Goal: Task Accomplishment & Management: Complete application form

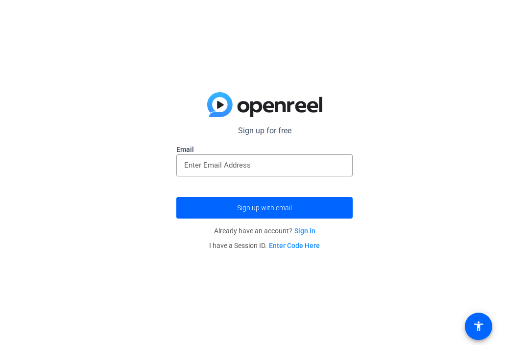
click at [245, 164] on input "email" at bounding box center [264, 165] width 161 height 12
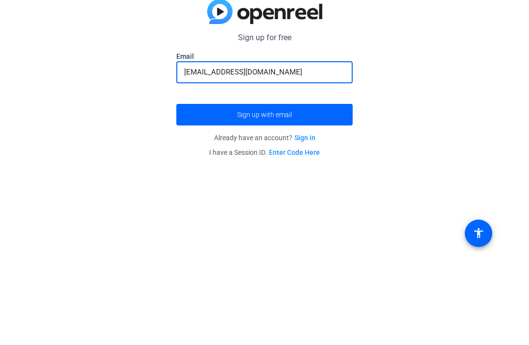
click at [326, 196] on span "submit" at bounding box center [264, 208] width 176 height 24
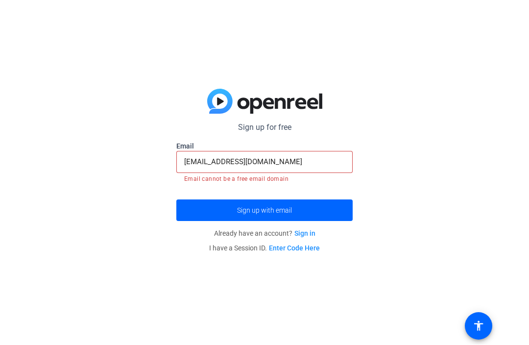
click at [211, 158] on input "[EMAIL_ADDRESS][DOMAIN_NAME]" at bounding box center [264, 162] width 161 height 12
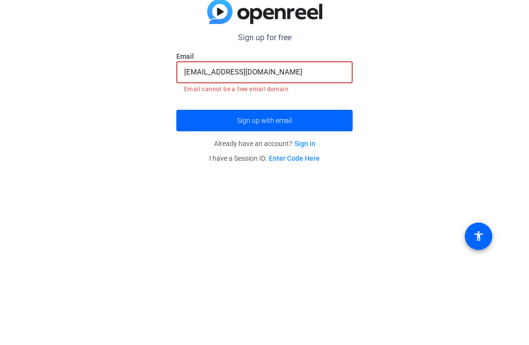
click at [211, 151] on div "[EMAIL_ADDRESS][DOMAIN_NAME]" at bounding box center [264, 162] width 161 height 22
click at [213, 156] on input "[EMAIL_ADDRESS][DOMAIN_NAME]" at bounding box center [264, 162] width 161 height 12
click at [264, 199] on span "submit" at bounding box center [264, 211] width 176 height 24
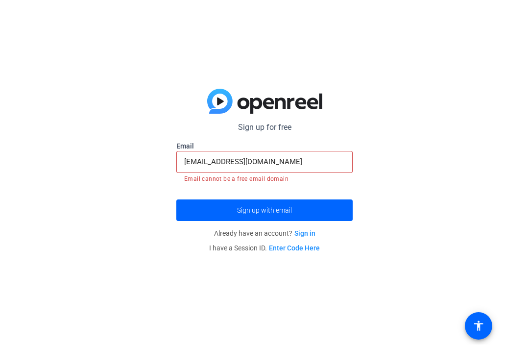
click at [343, 215] on span "submit" at bounding box center [264, 211] width 176 height 24
click at [294, 160] on input "[EMAIL_ADDRESS][DOMAIN_NAME]" at bounding box center [264, 162] width 161 height 12
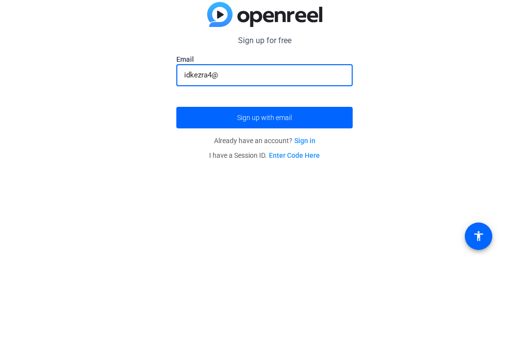
type input "idkezra4"
click at [303, 227] on link "Sign in" at bounding box center [304, 231] width 21 height 8
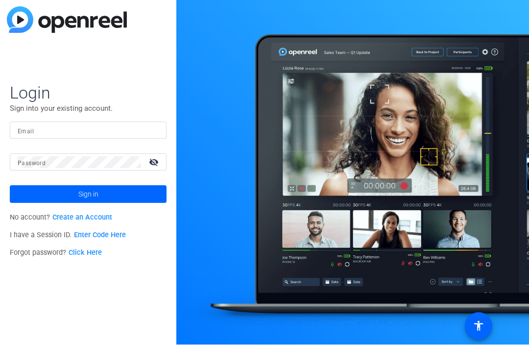
click at [97, 133] on input "Email" at bounding box center [88, 131] width 141 height 12
click at [111, 196] on span at bounding box center [88, 195] width 157 height 24
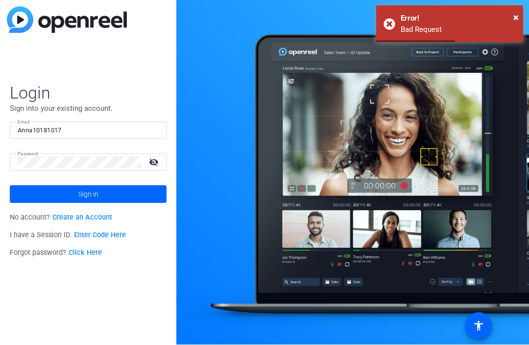
click at [107, 201] on span at bounding box center [88, 195] width 157 height 24
click at [156, 164] on mat-icon "visibility_off" at bounding box center [155, 162] width 24 height 14
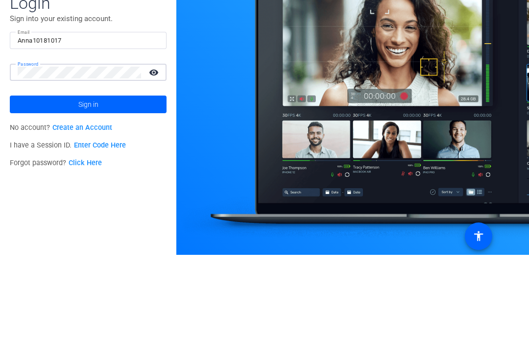
click at [162, 155] on mat-icon "visibility" at bounding box center [155, 162] width 24 height 14
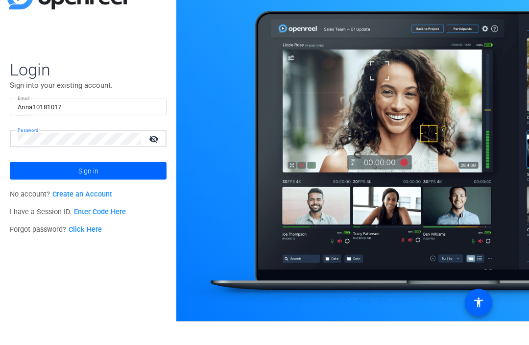
type input "[EMAIL_ADDRESS][DOMAIN_NAME]"
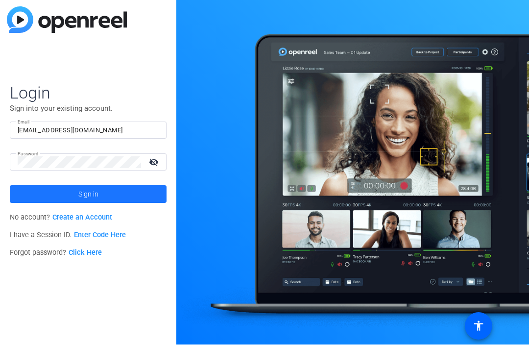
click at [127, 196] on span at bounding box center [88, 195] width 157 height 24
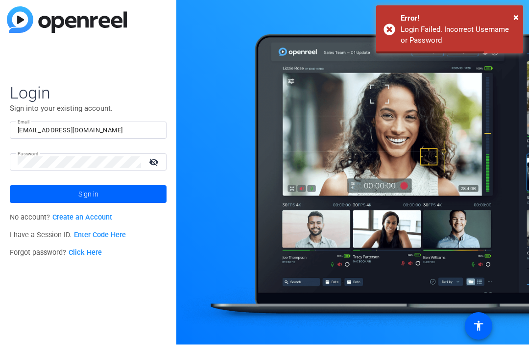
click at [152, 196] on span at bounding box center [88, 195] width 157 height 24
click at [506, 15] on div "Error!" at bounding box center [458, 18] width 115 height 11
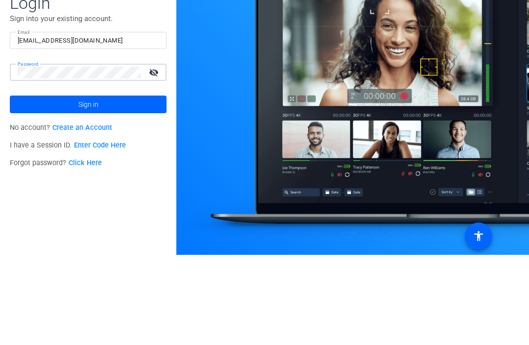
click at [154, 155] on mat-icon "visibility_off" at bounding box center [155, 162] width 24 height 14
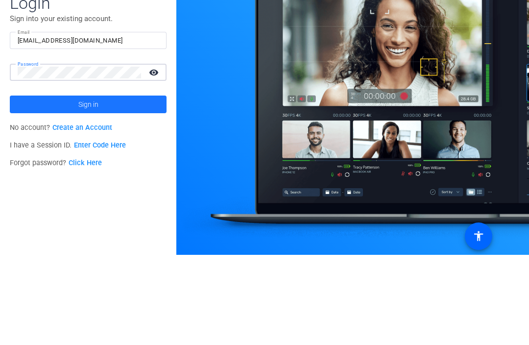
click at [128, 183] on span at bounding box center [88, 195] width 157 height 24
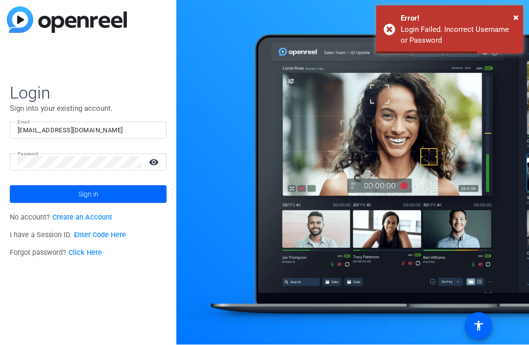
click at [425, 30] on div "Login Failed. Incorrect Username or Password" at bounding box center [458, 35] width 115 height 22
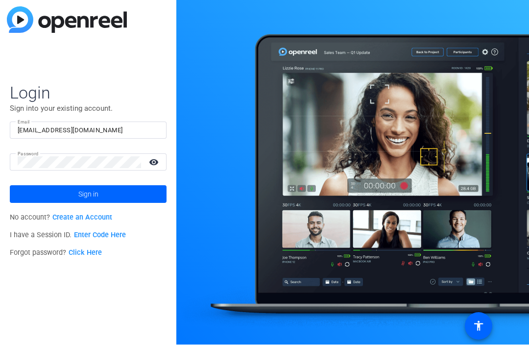
click at [143, 198] on span at bounding box center [88, 195] width 157 height 24
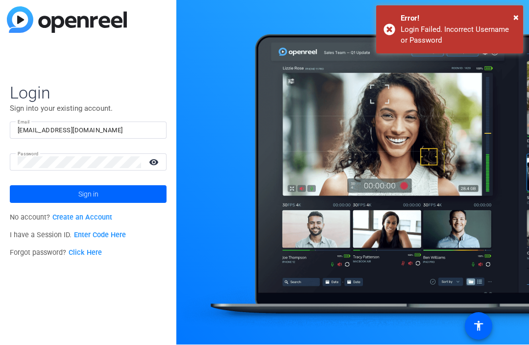
click at [392, 31] on div "× Error! Login Failed. Incorrect Username or Password" at bounding box center [449, 30] width 147 height 48
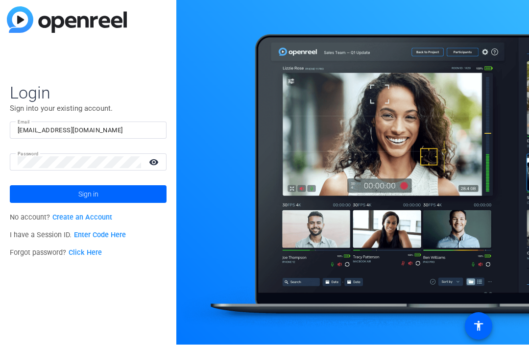
click at [82, 211] on p "No account? Create an Account" at bounding box center [88, 218] width 157 height 18
click at [87, 220] on link "Create an Account" at bounding box center [82, 218] width 60 height 8
